Goal: Task Accomplishment & Management: Manage account settings

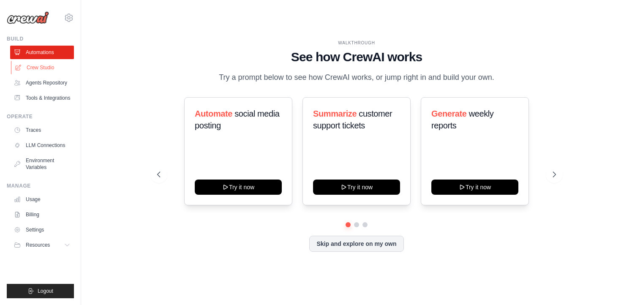
click at [49, 65] on link "Crew Studio" at bounding box center [43, 68] width 64 height 14
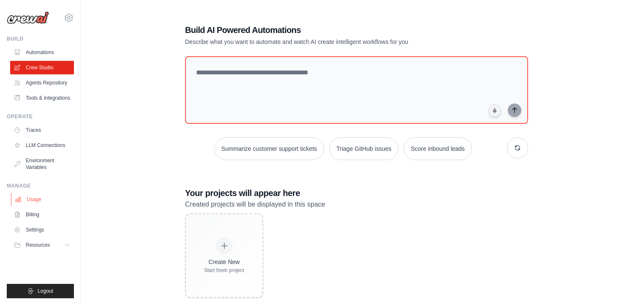
click at [35, 198] on link "Usage" at bounding box center [43, 200] width 64 height 14
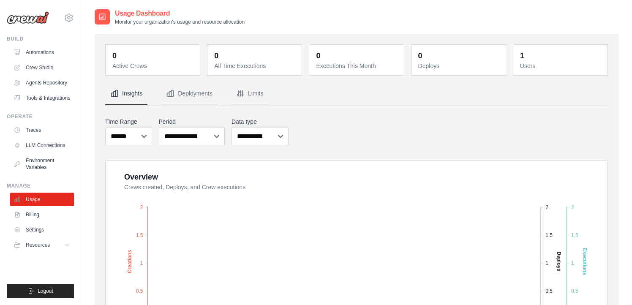
click at [33, 22] on img at bounding box center [28, 17] width 42 height 13
click at [50, 19] on div "piyush.bhargava@docusign.com Docusign Docusign Settings" at bounding box center [40, 13] width 67 height 27
click at [69, 14] on icon at bounding box center [69, 17] width 8 height 7
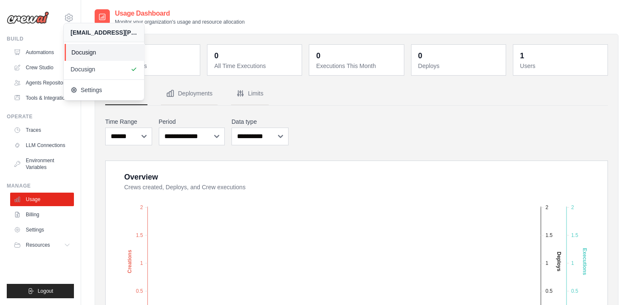
click at [93, 49] on span "Docusign" at bounding box center [104, 52] width 67 height 8
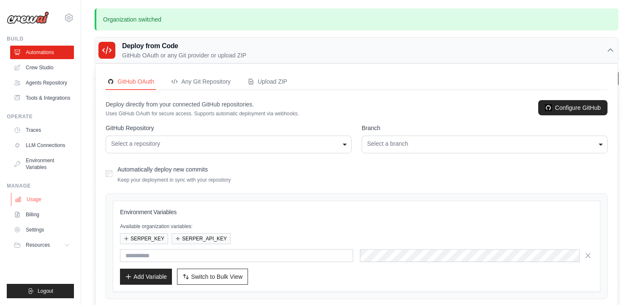
click at [33, 199] on link "Usage" at bounding box center [43, 200] width 64 height 14
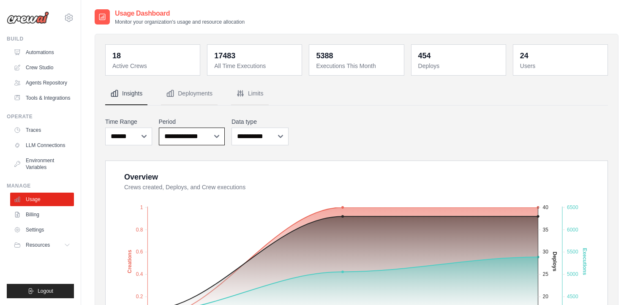
click at [200, 140] on select "**********" at bounding box center [192, 137] width 66 height 18
select select "**********"
click at [159, 128] on select "**********" at bounding box center [192, 137] width 66 height 18
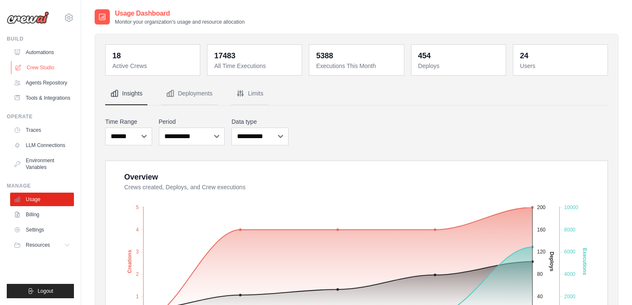
click at [55, 69] on link "Crew Studio" at bounding box center [43, 68] width 64 height 14
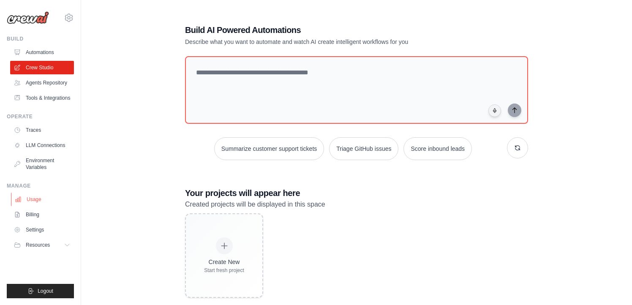
click at [31, 199] on link "Usage" at bounding box center [43, 200] width 64 height 14
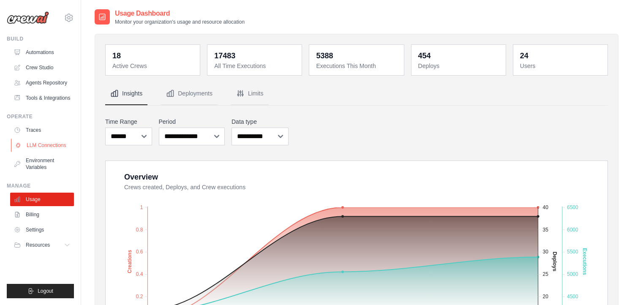
click at [44, 147] on link "LLM Connections" at bounding box center [43, 146] width 64 height 14
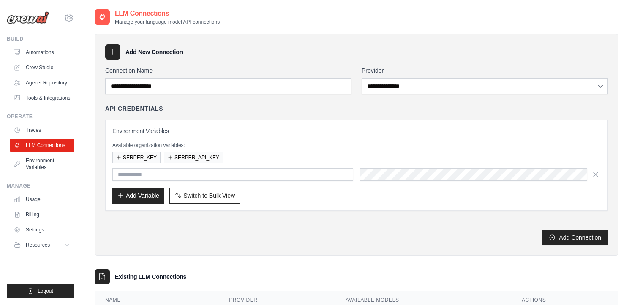
scroll to position [48, 0]
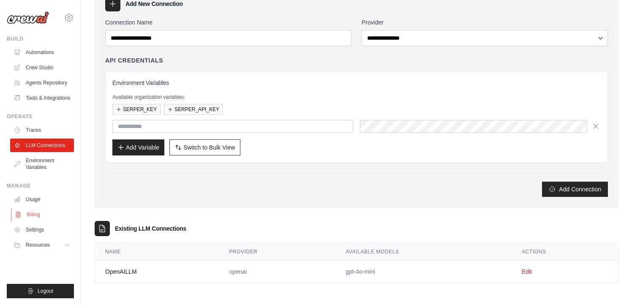
click at [36, 214] on link "Billing" at bounding box center [43, 215] width 64 height 14
click at [36, 232] on link "Settings" at bounding box center [43, 230] width 64 height 14
